Goal: Task Accomplishment & Management: Use online tool/utility

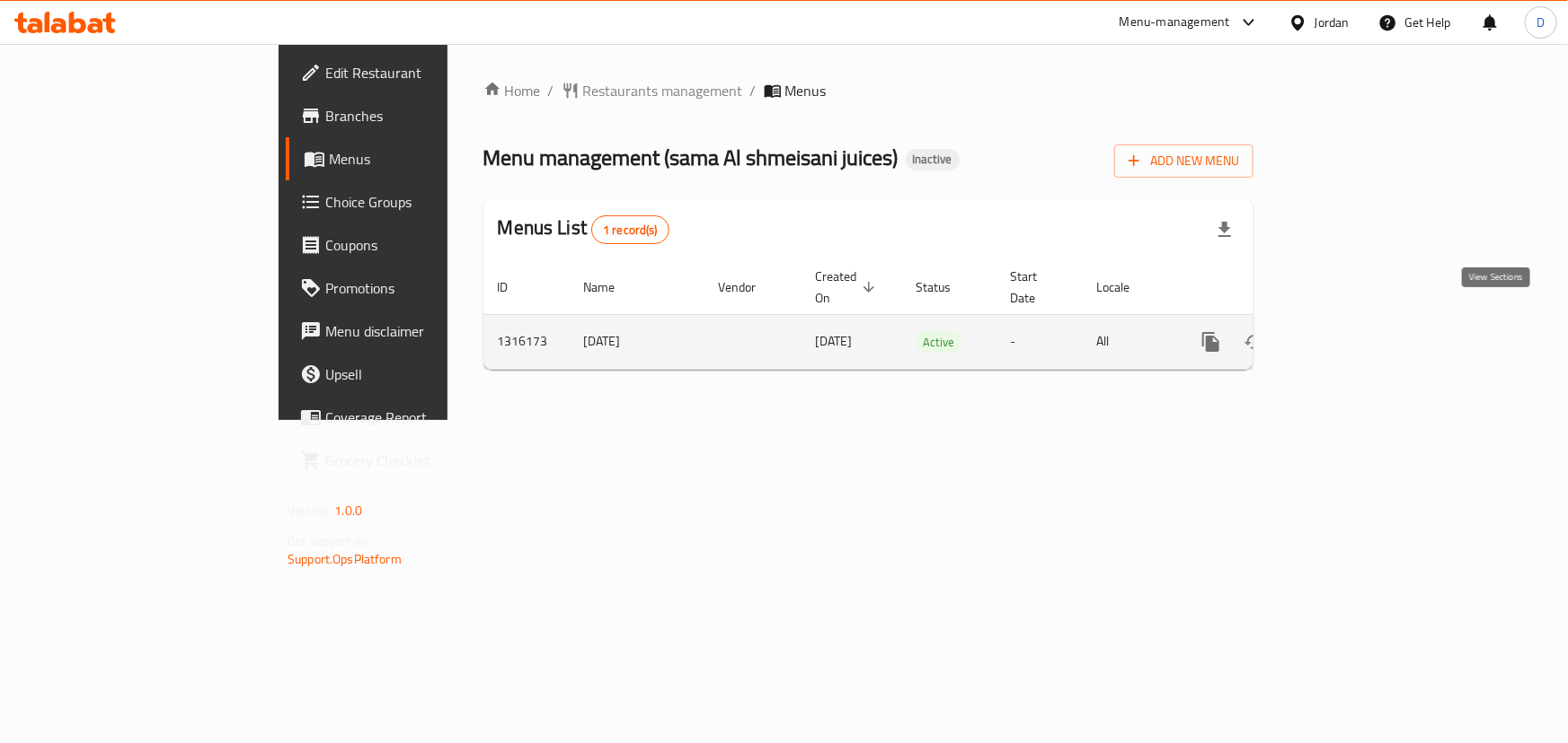
click at [1351, 331] on icon "enhanced table" at bounding box center [1340, 342] width 22 height 22
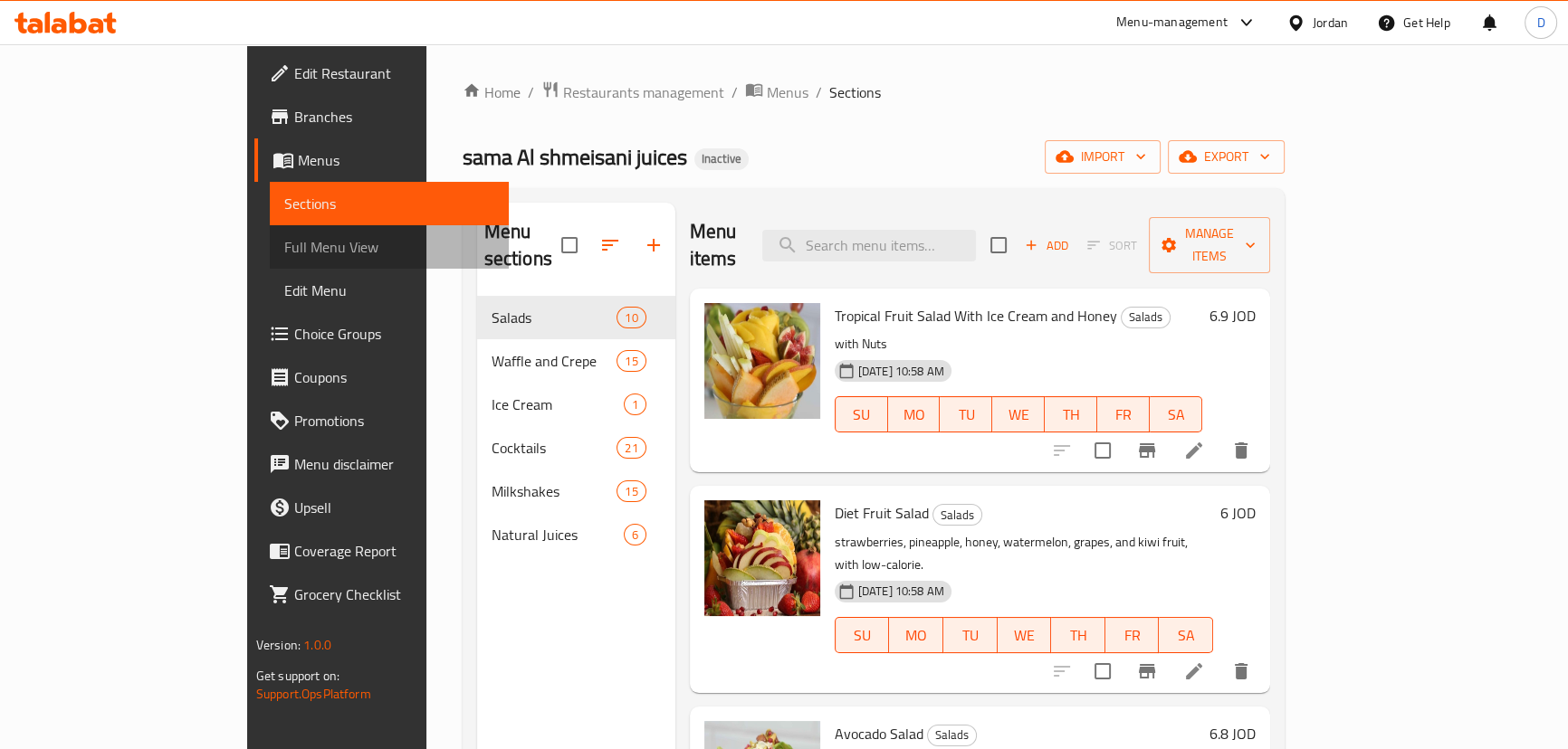
click at [269, 259] on link "Full Menu View" at bounding box center [389, 247] width 239 height 44
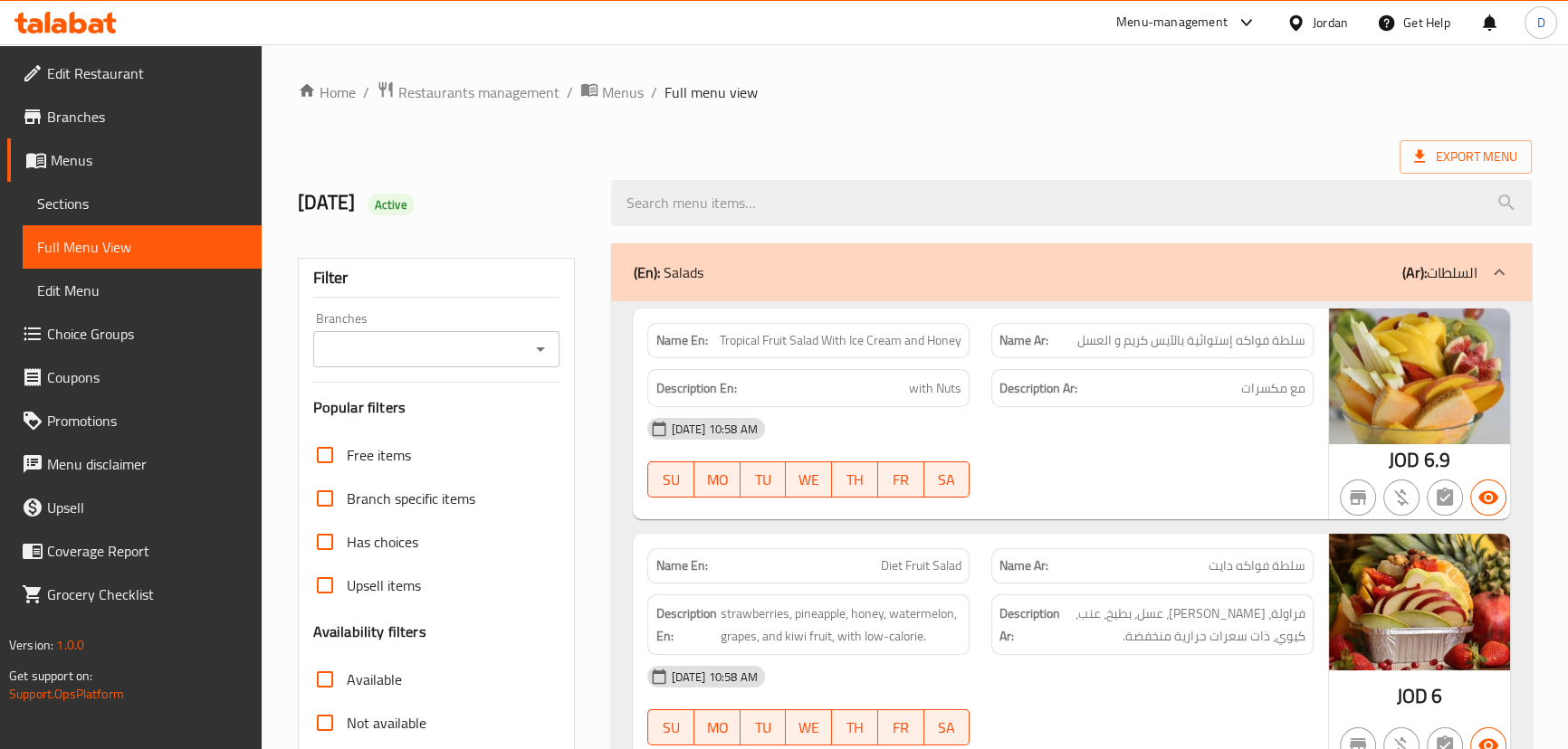
click at [425, 353] on input "Branches" at bounding box center [421, 349] width 206 height 25
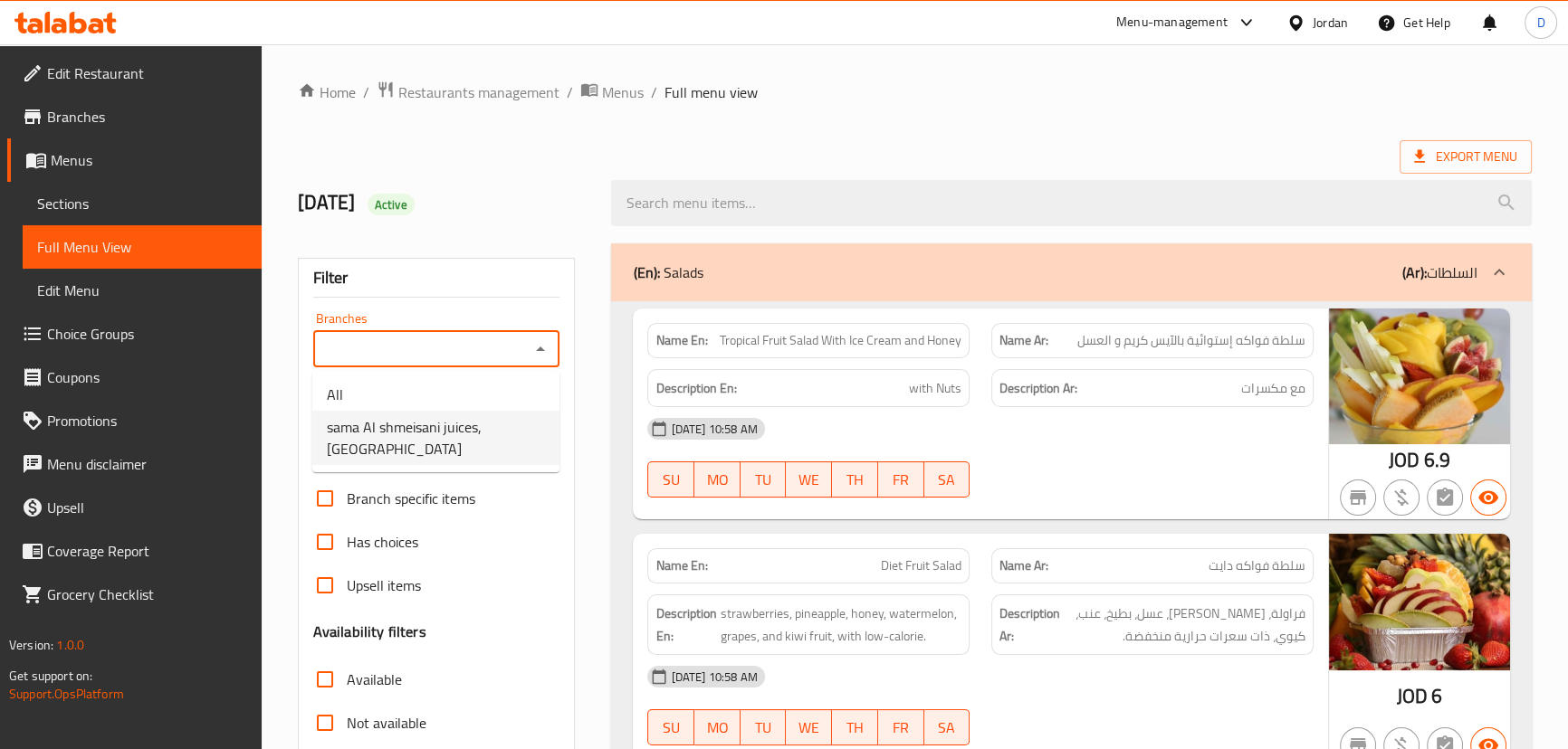
click at [431, 426] on span "sama Al shmeisani juices, Gardens Street" at bounding box center [436, 438] width 218 height 44
type input "sama Al shmeisani juices, Gardens Street"
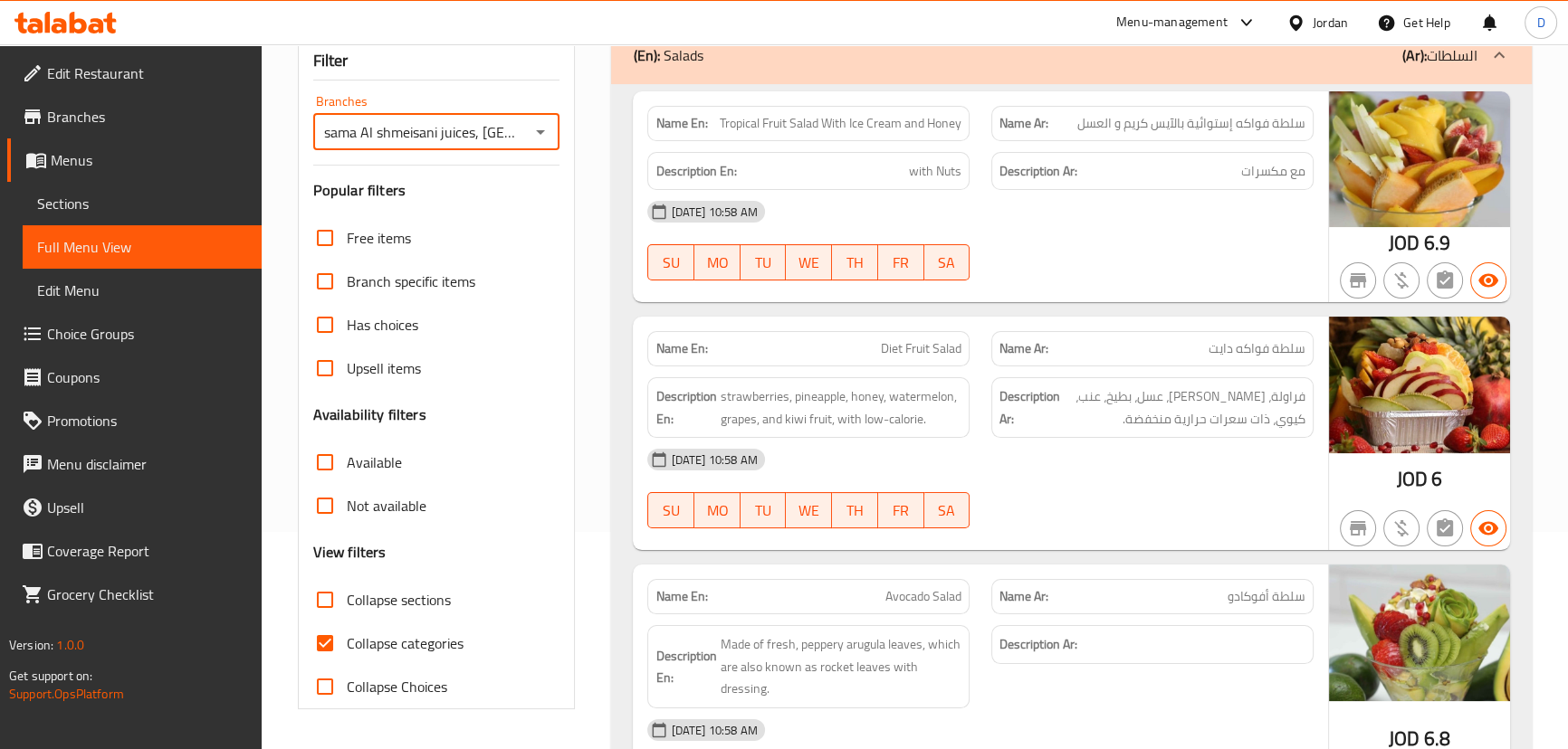
scroll to position [246, 0]
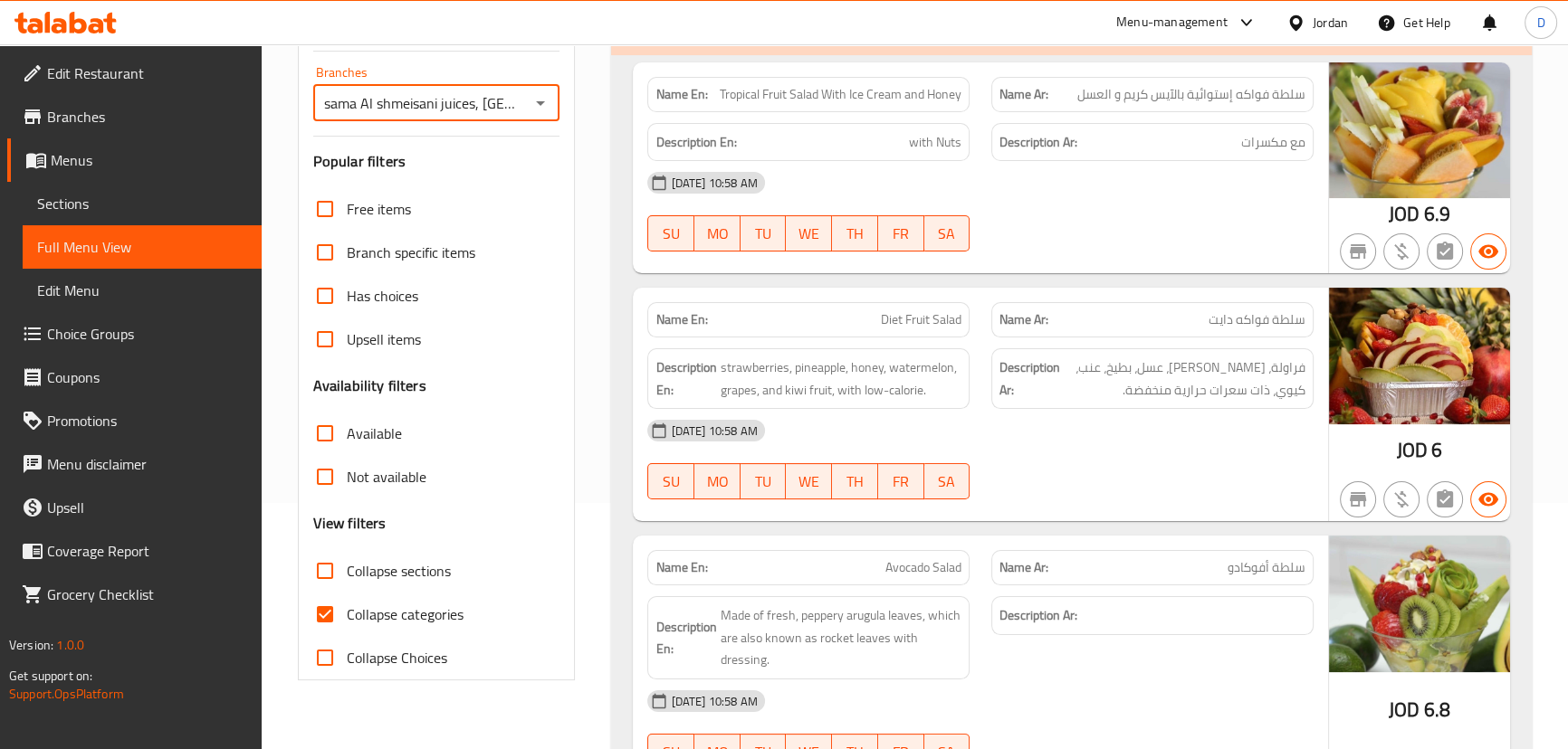
drag, startPoint x: 328, startPoint y: 609, endPoint x: 339, endPoint y: 3, distance: 606.1
click at [328, 609] on input "Collapse categories" at bounding box center [325, 614] width 44 height 44
checkbox input "false"
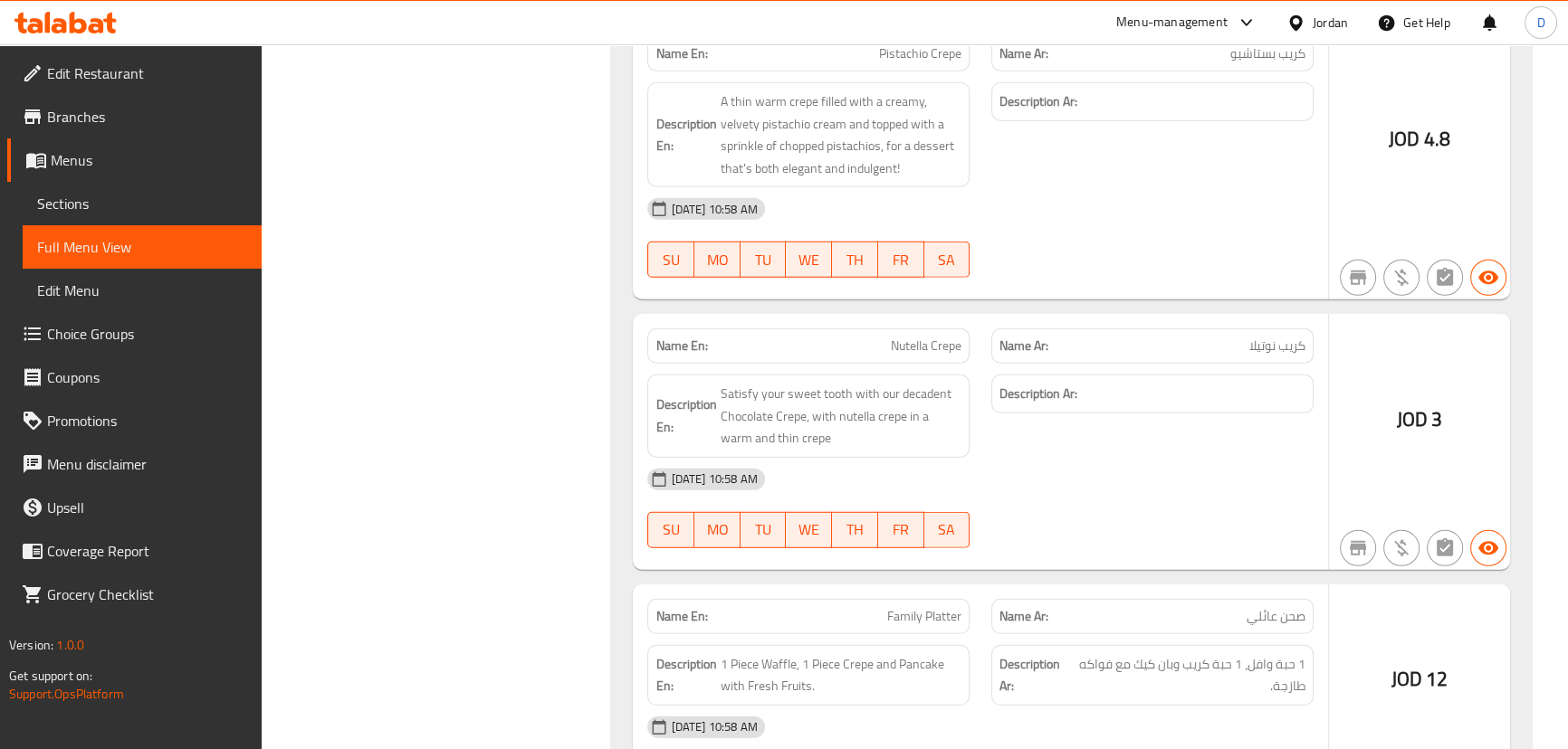
scroll to position [0, 0]
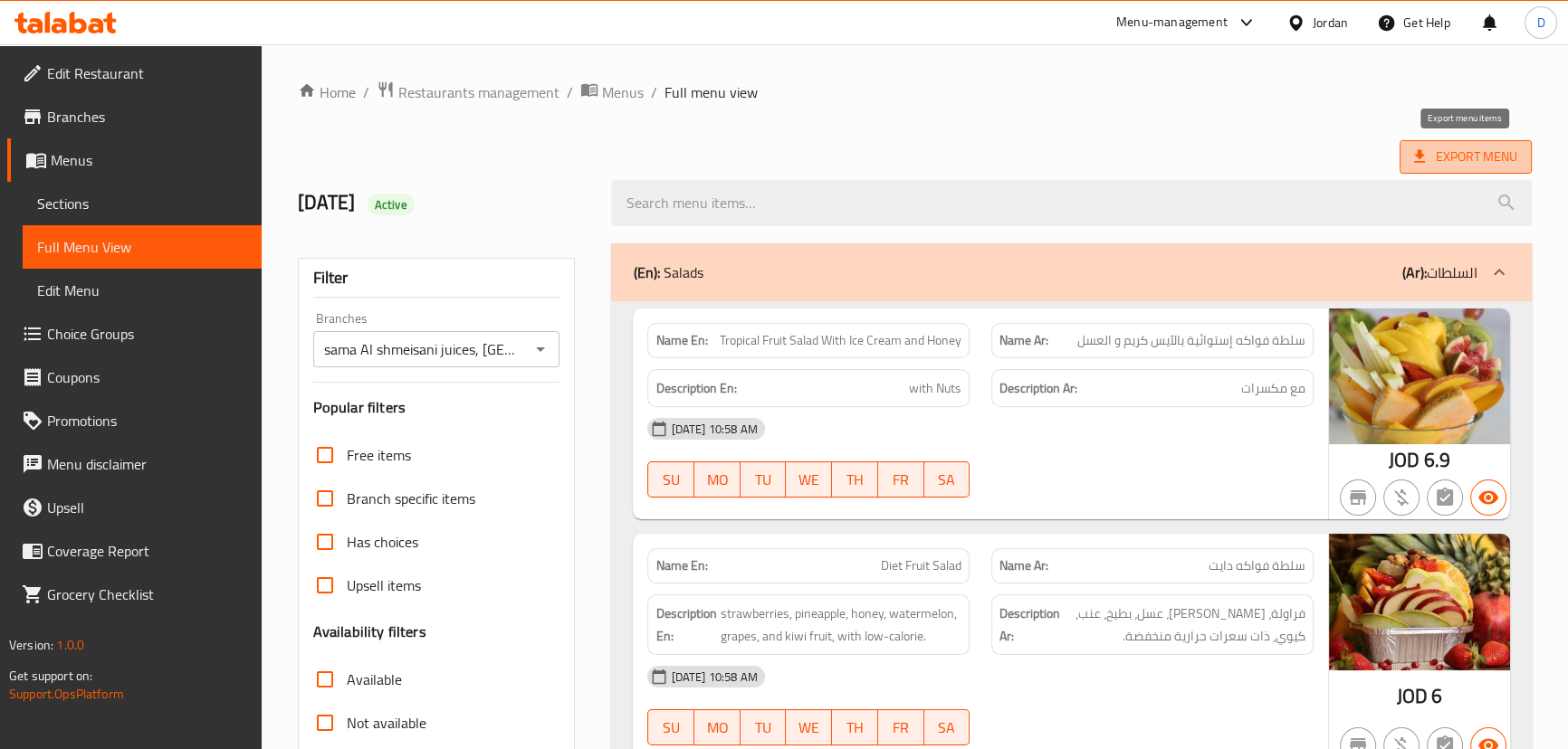
click at [1521, 162] on span "Export Menu" at bounding box center [1465, 158] width 132 height 34
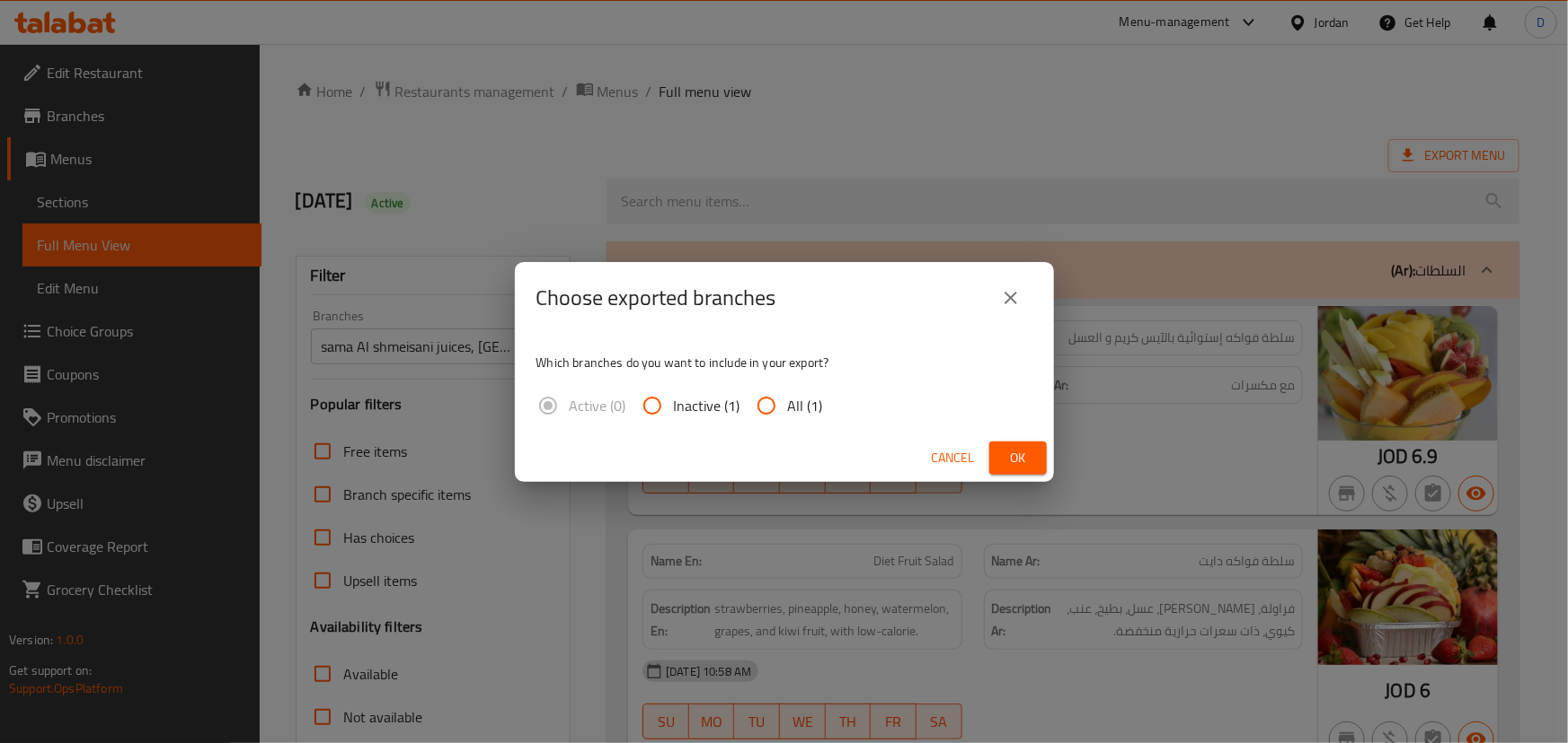
drag, startPoint x: 812, startPoint y: 412, endPoint x: 983, endPoint y: 457, distance: 176.8
click at [825, 413] on div "Active (0) Inactive (1) All (1)" at bounding box center [687, 406] width 301 height 44
drag, startPoint x: 780, startPoint y: 409, endPoint x: 892, endPoint y: 429, distance: 113.8
click at [782, 410] on input "All (1)" at bounding box center [766, 406] width 44 height 44
radio input "true"
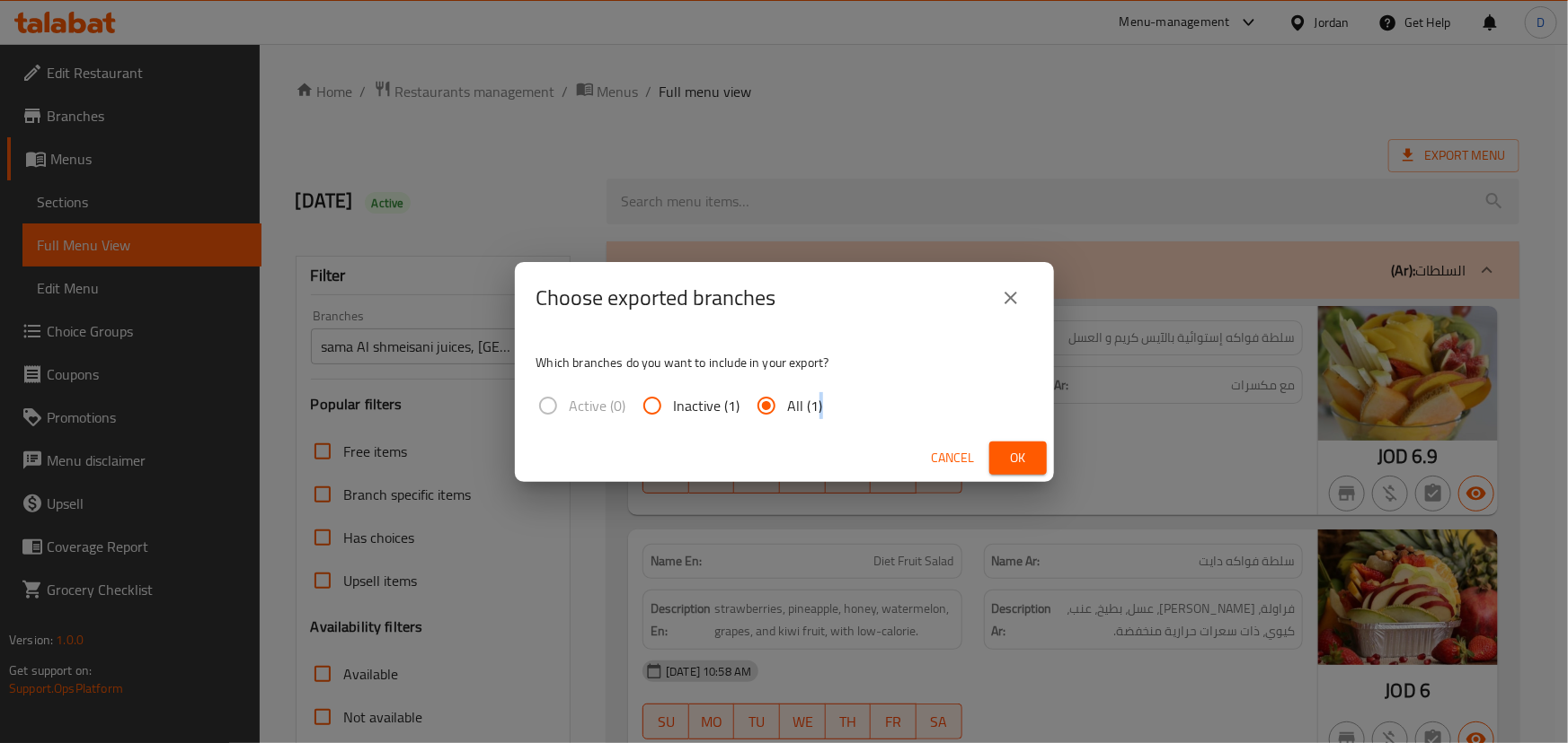
click at [1010, 456] on span "Ok" at bounding box center [1018, 458] width 29 height 23
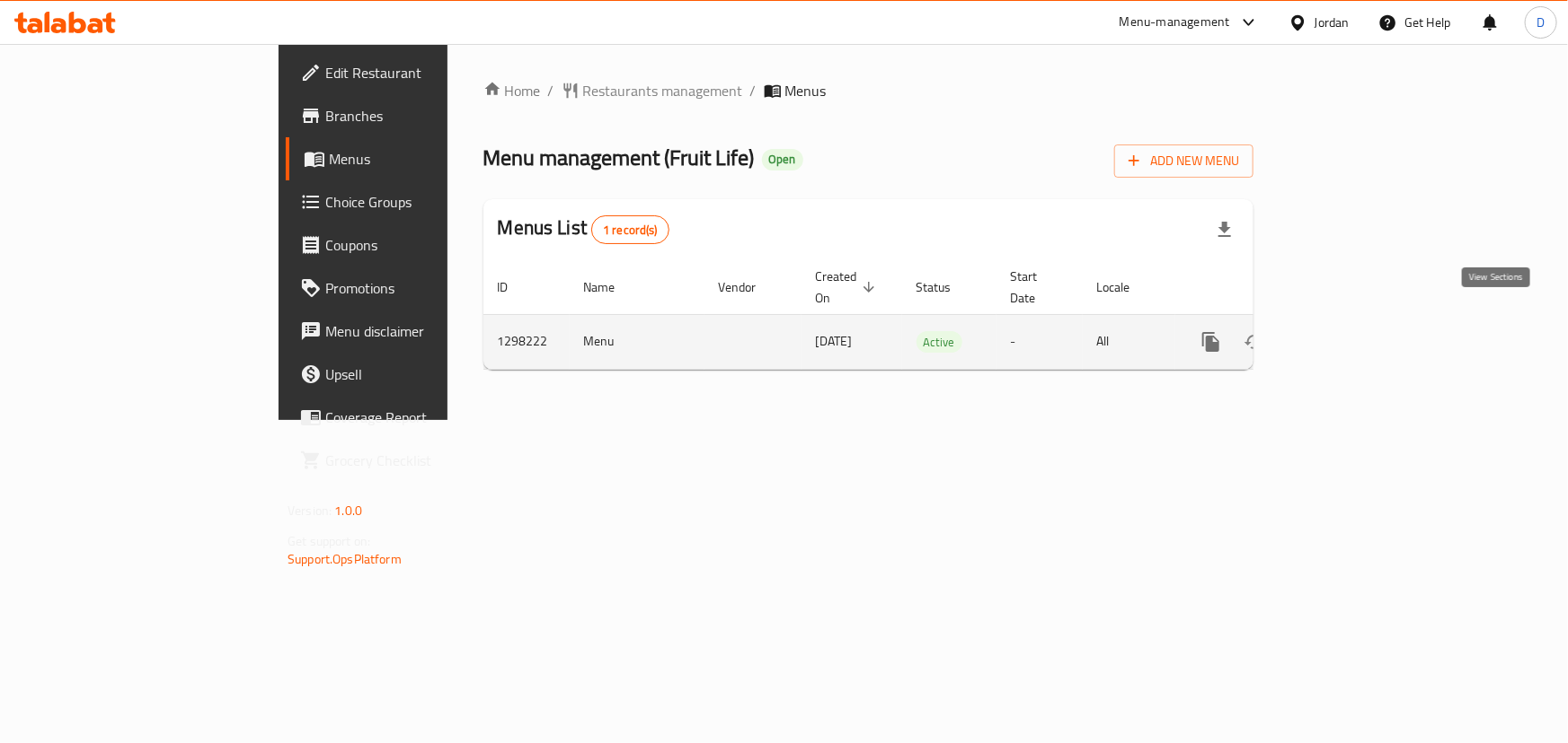
click at [1348, 334] on icon "enhanced table" at bounding box center [1340, 342] width 16 height 16
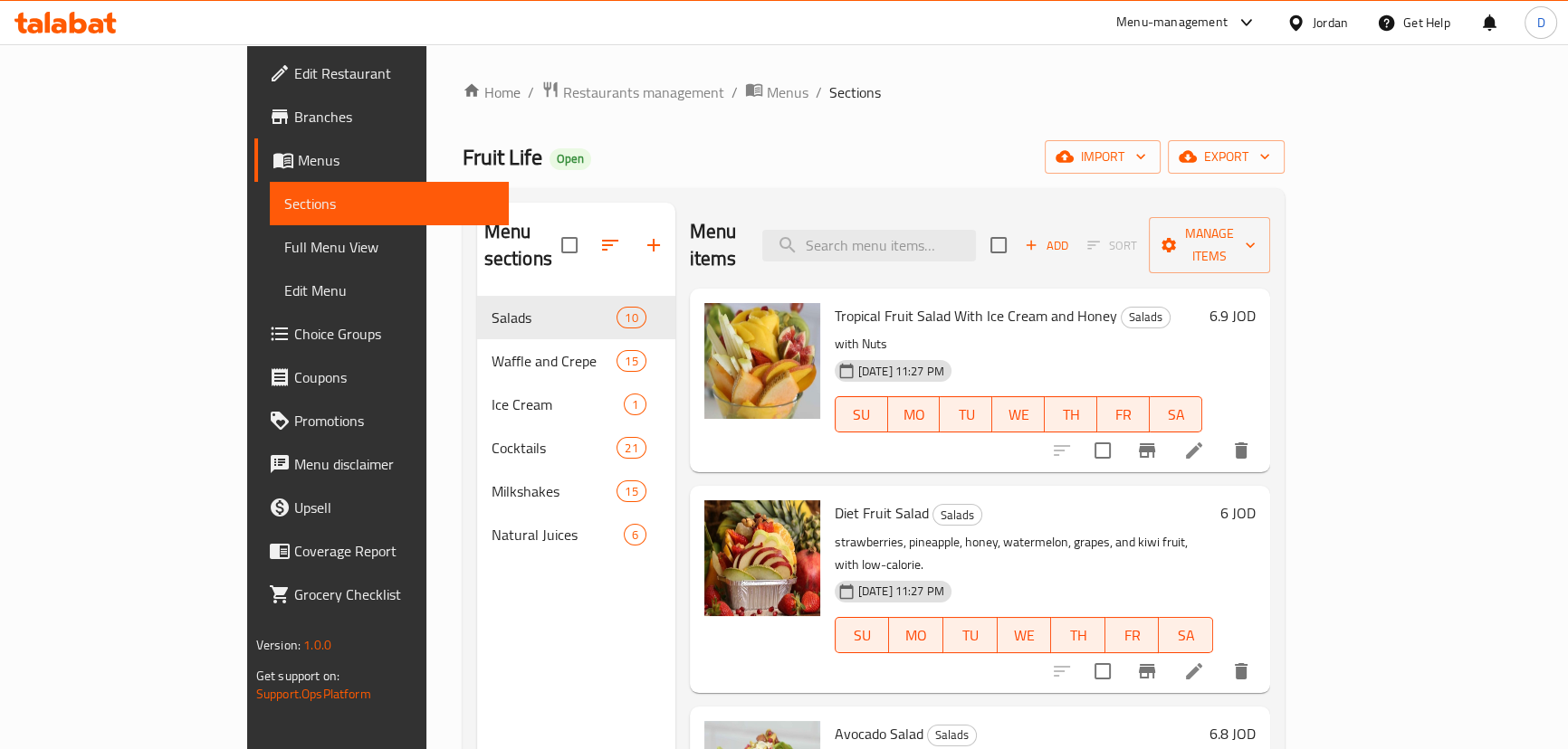
click at [269, 263] on link "Full Menu View" at bounding box center [389, 247] width 239 height 44
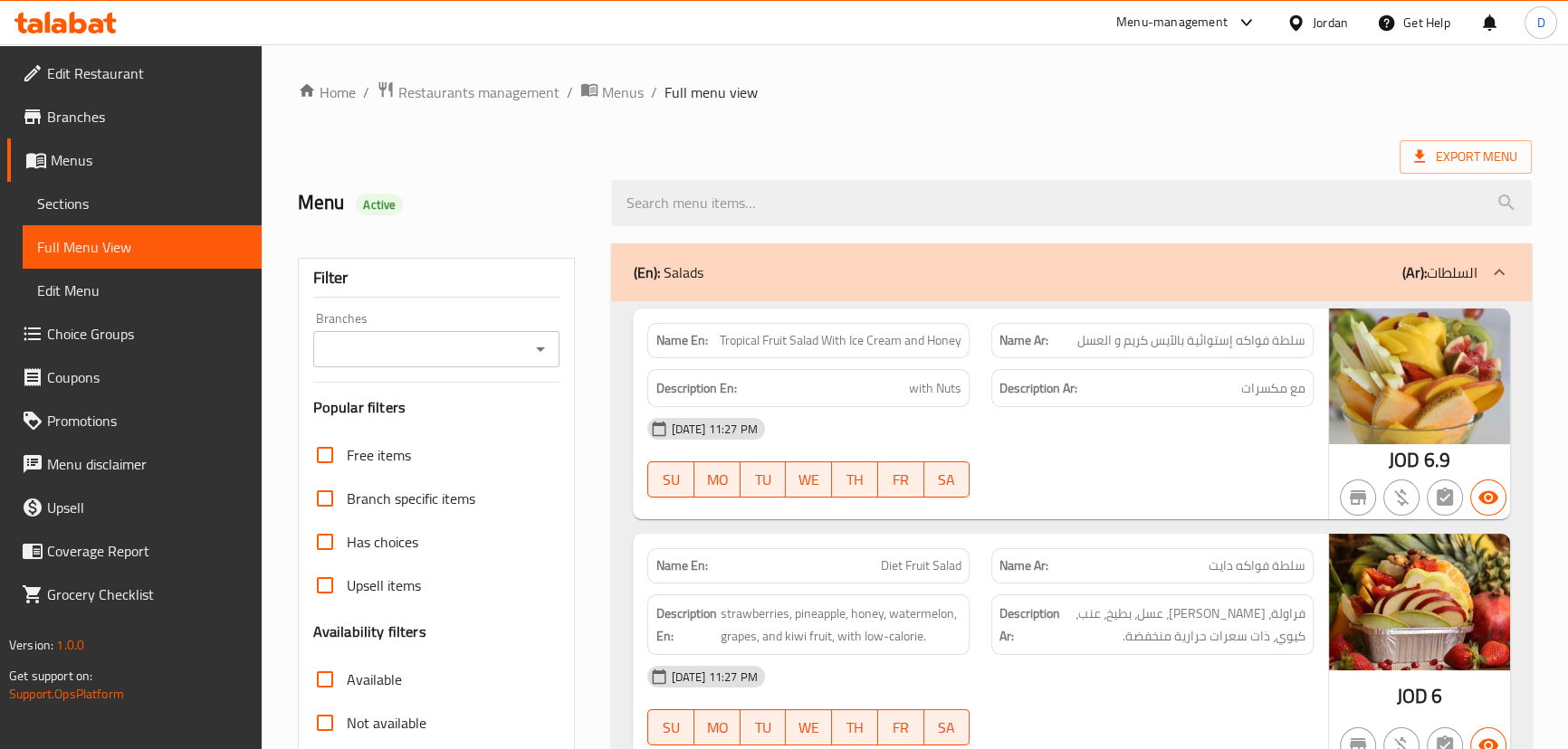
click at [478, 342] on input "Branches" at bounding box center [421, 349] width 206 height 25
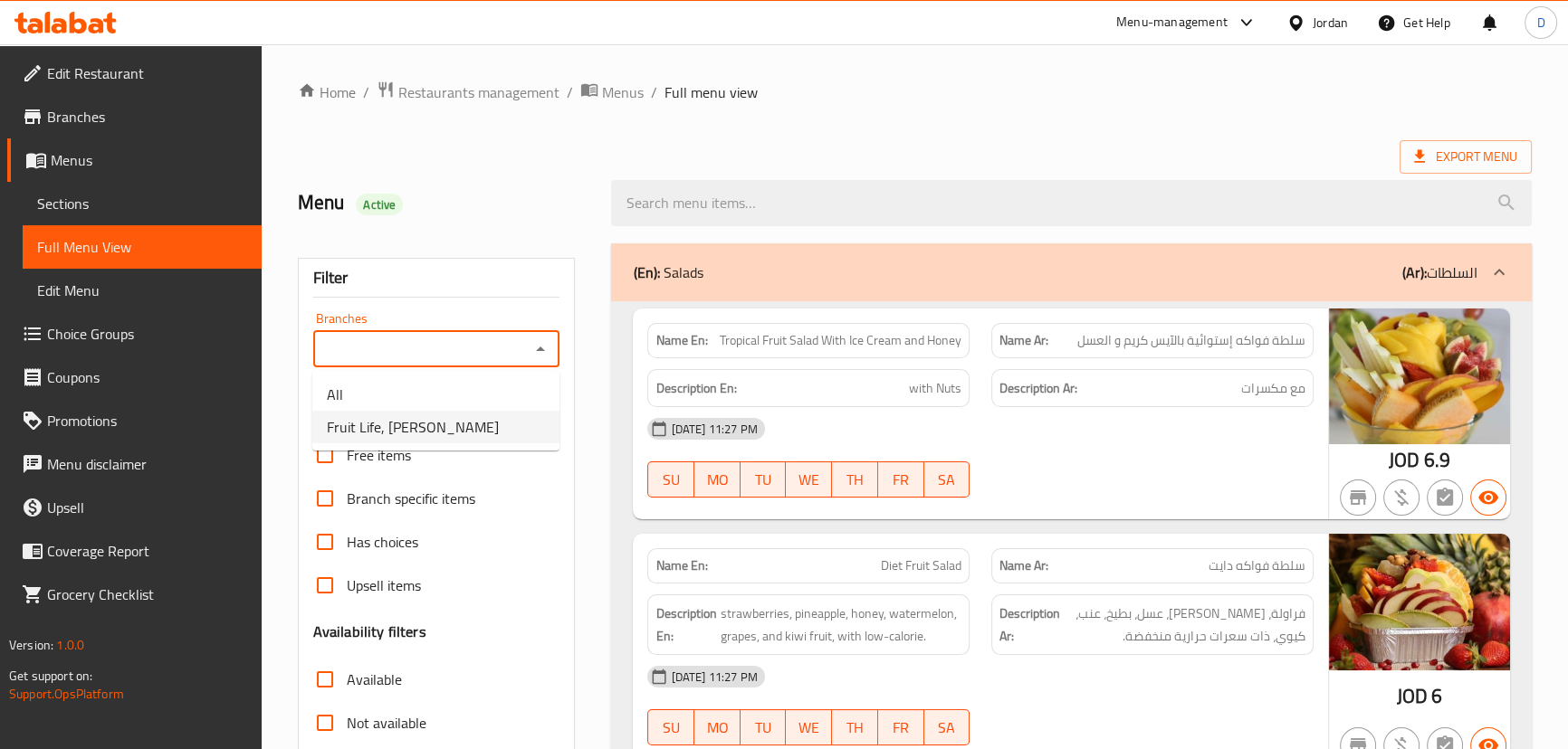
click at [437, 429] on span "Fruit Life, [PERSON_NAME]" at bounding box center [413, 427] width 172 height 22
type input "Fruit Life, [PERSON_NAME]"
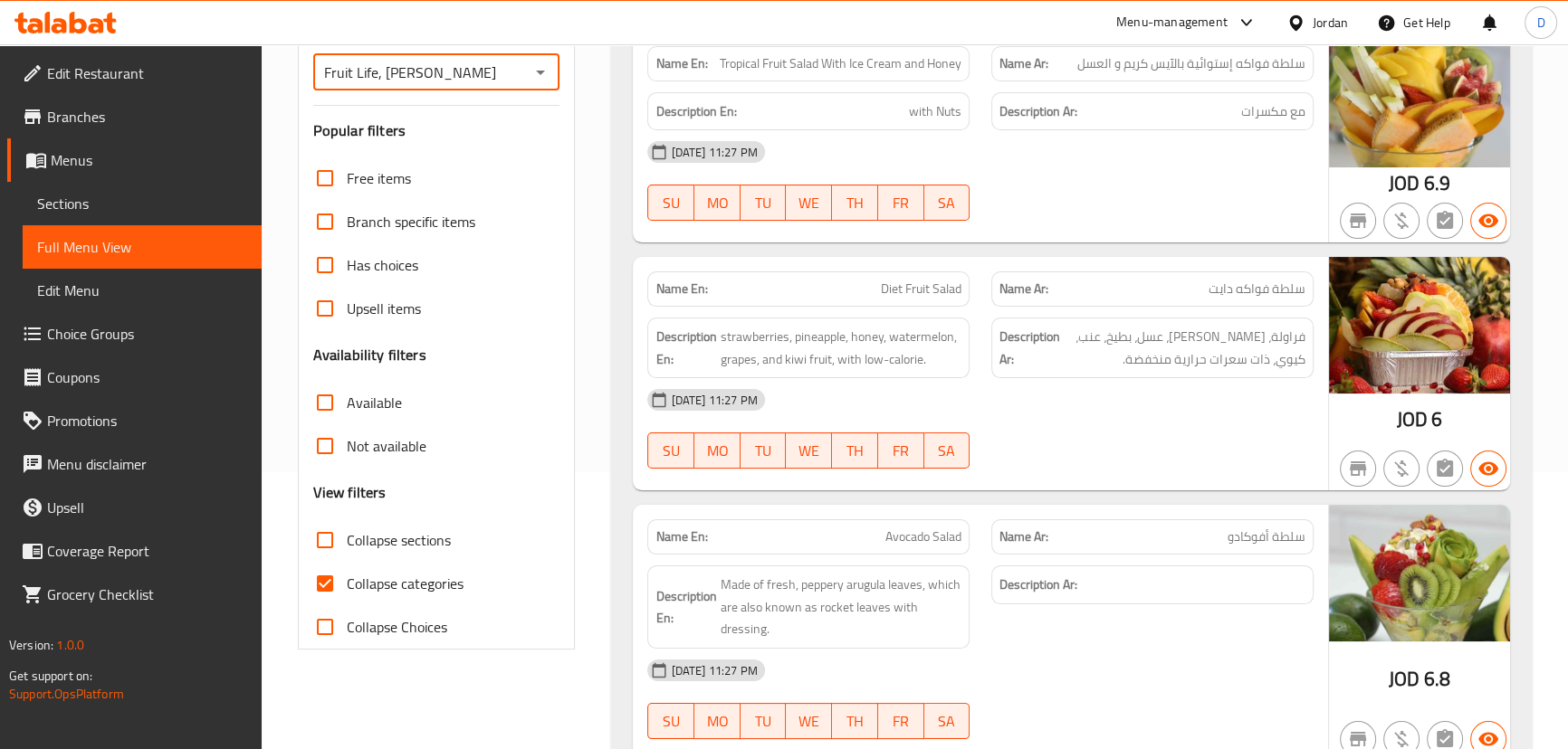
scroll to position [460, 0]
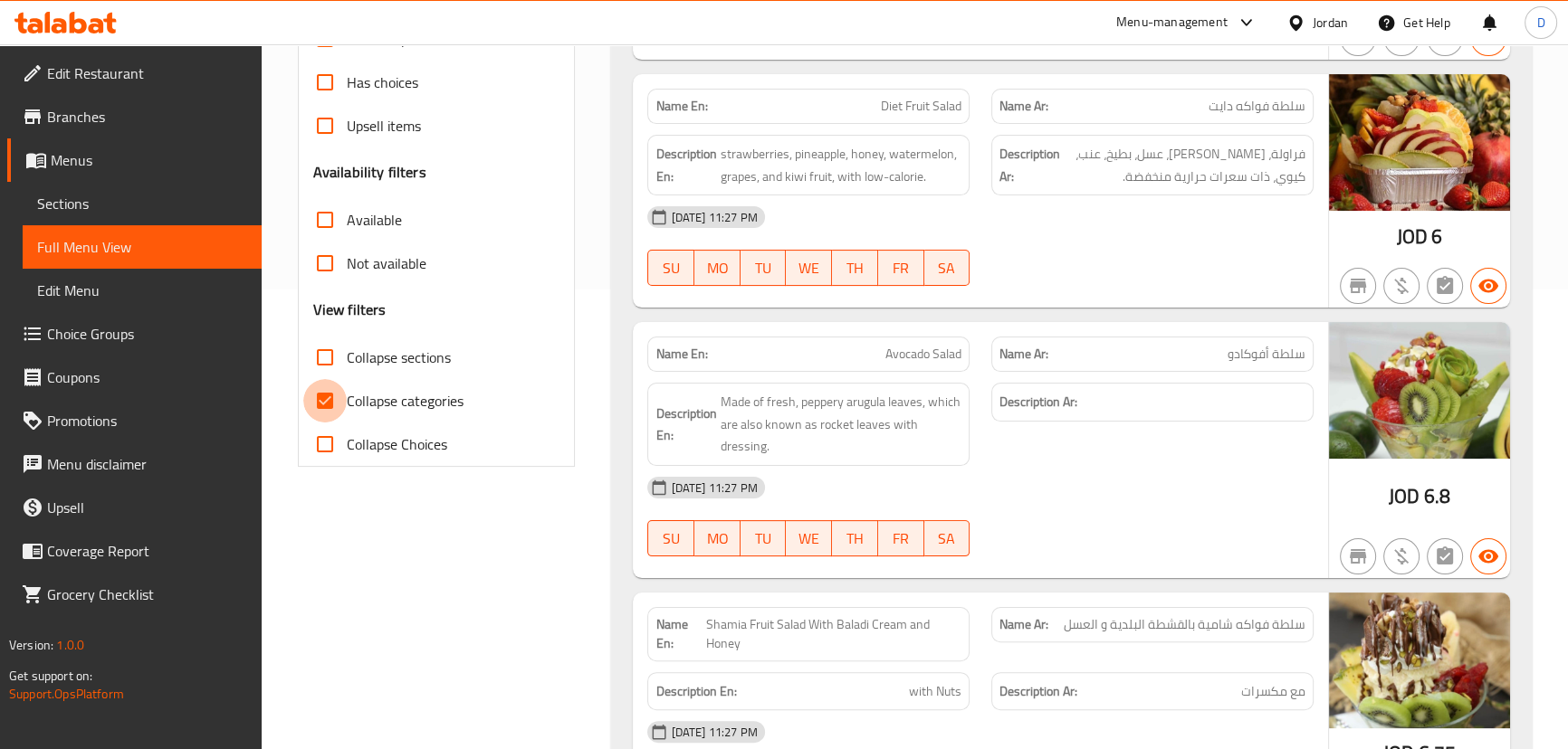
click at [338, 406] on input "Collapse categories" at bounding box center [325, 401] width 44 height 44
checkbox input "false"
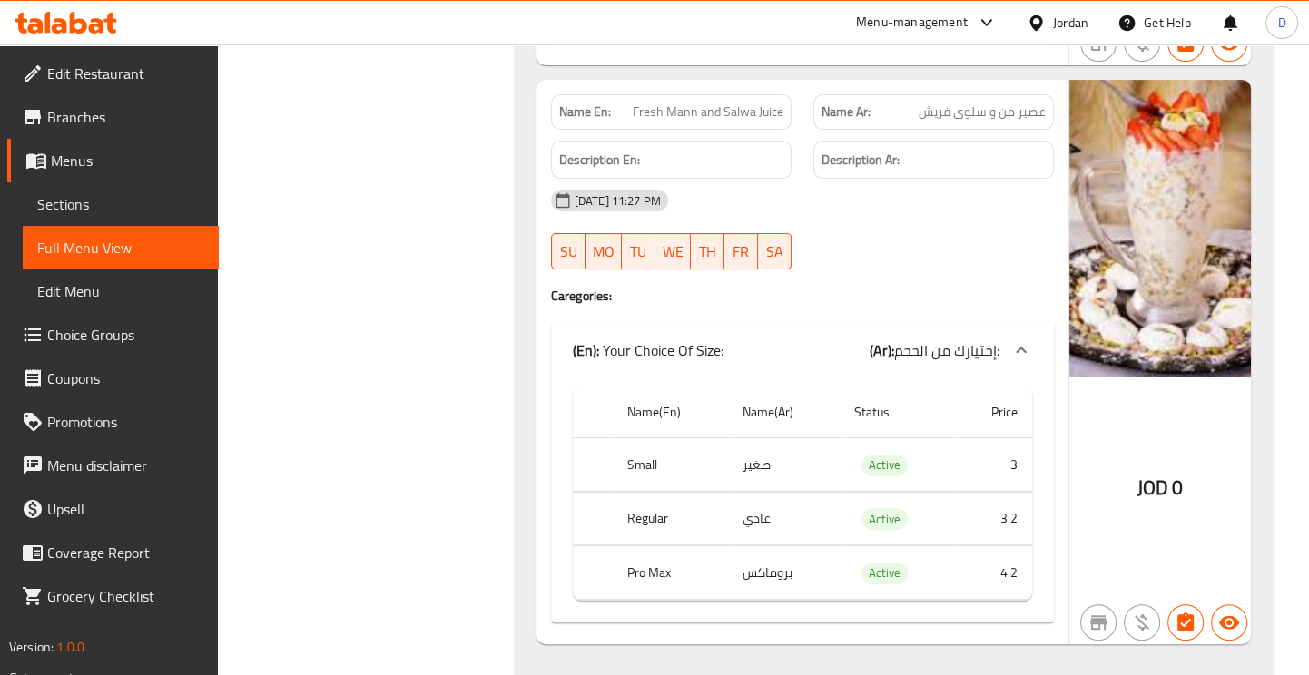
scroll to position [0, 0]
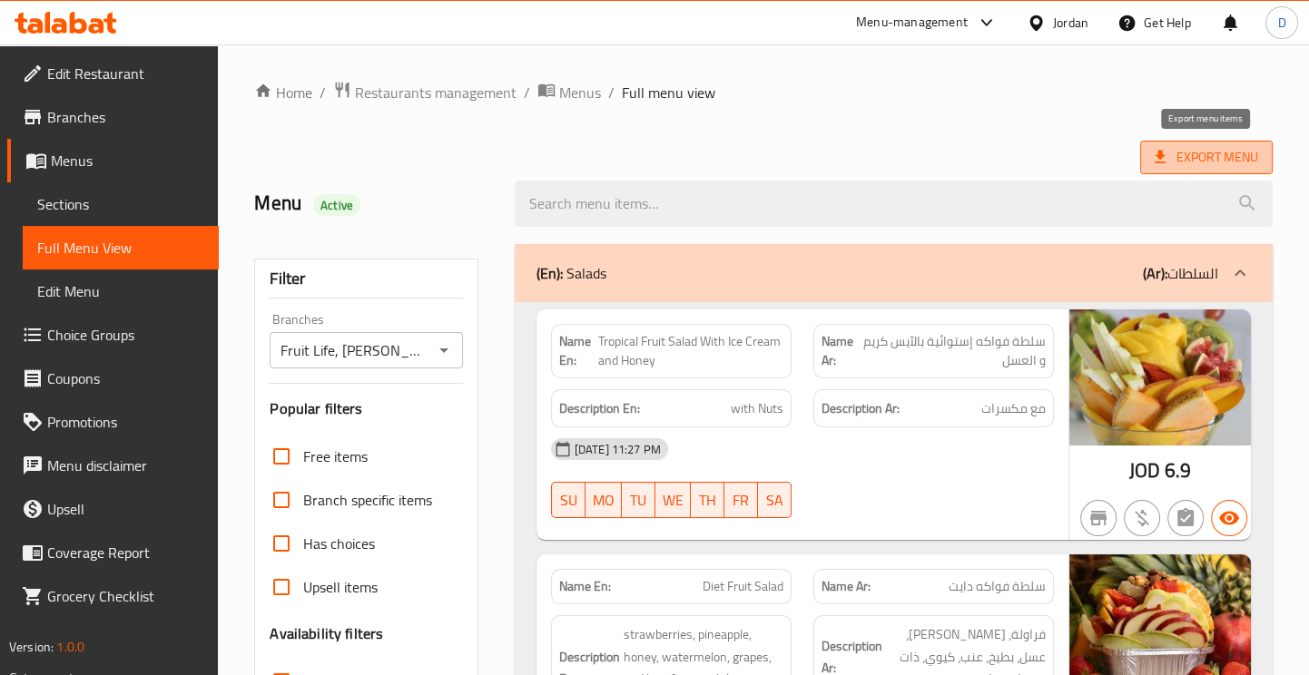
click at [1234, 163] on span "Export Menu" at bounding box center [1205, 157] width 103 height 23
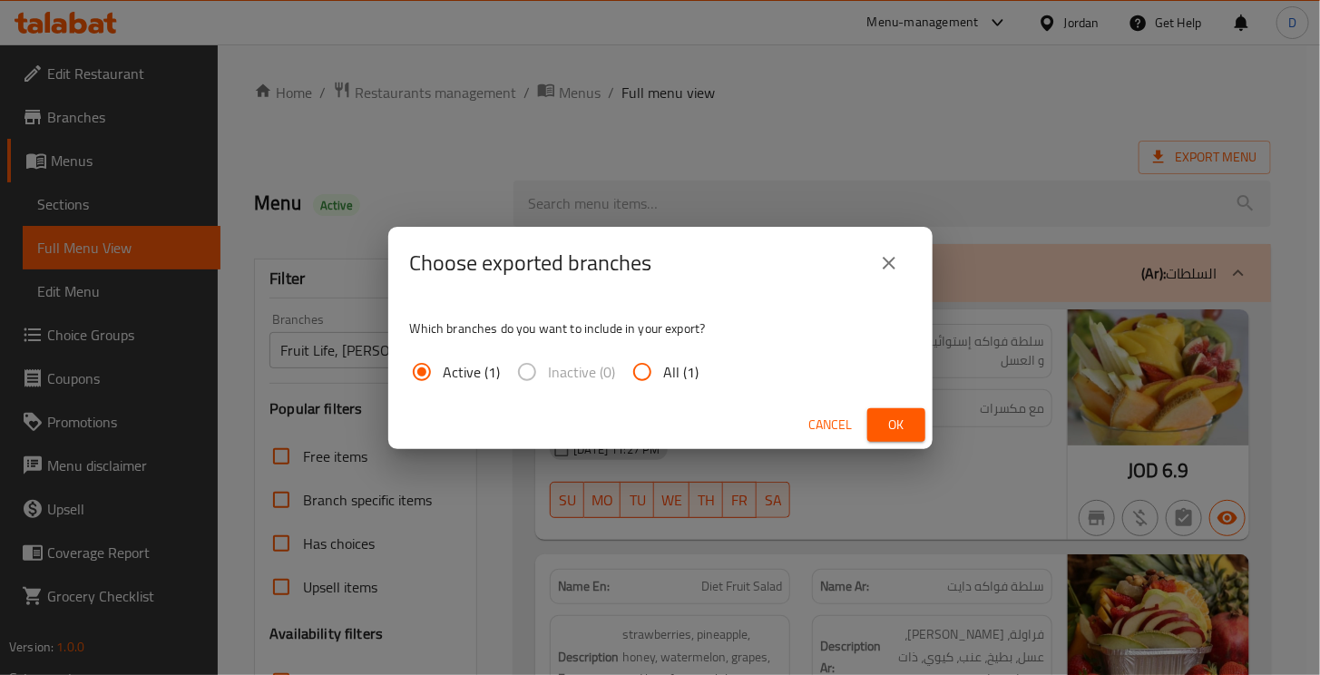
drag, startPoint x: 691, startPoint y: 369, endPoint x: 728, endPoint y: 386, distance: 40.6
click at [691, 370] on span "All (1)" at bounding box center [681, 372] width 35 height 22
click at [664, 370] on input "All (1)" at bounding box center [643, 372] width 44 height 44
radio input "true"
click at [918, 428] on button "Ok" at bounding box center [897, 425] width 58 height 34
